Goal: Information Seeking & Learning: Learn about a topic

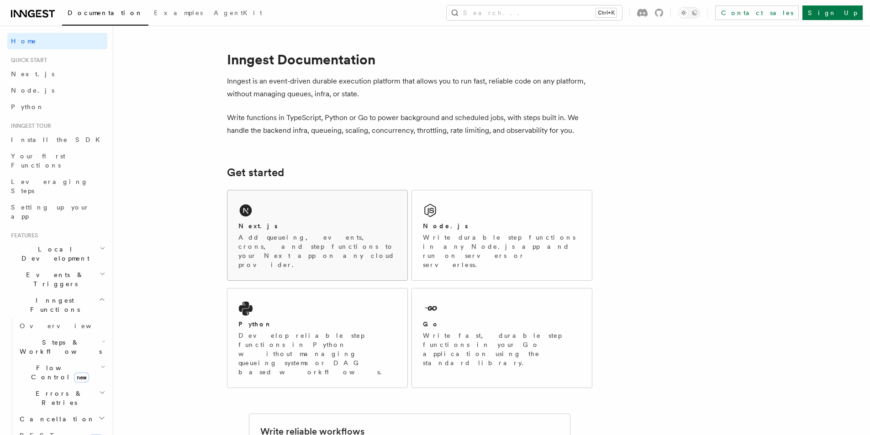
click at [313, 239] on p "Add queueing, events, crons, and step functions to your Next app on any cloud p…" at bounding box center [317, 251] width 158 height 37
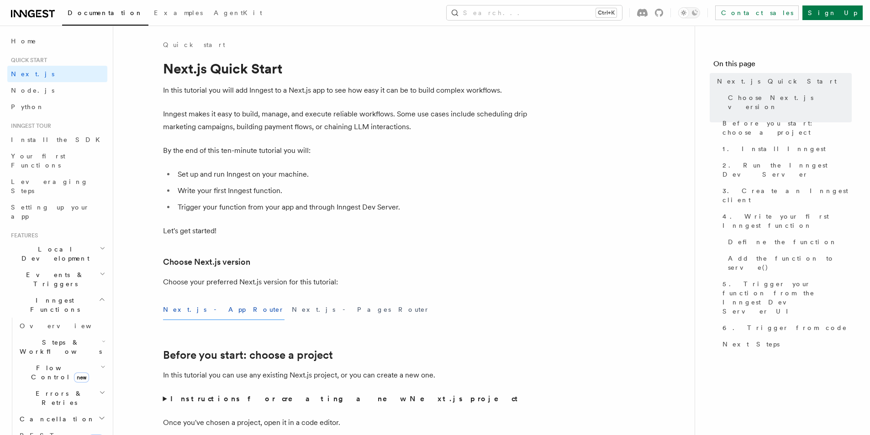
click at [66, 245] on span "Local Development" at bounding box center [53, 254] width 92 height 18
click at [32, 271] on span "Overview" at bounding box center [67, 274] width 94 height 7
